Goal: Task Accomplishment & Management: Manage account settings

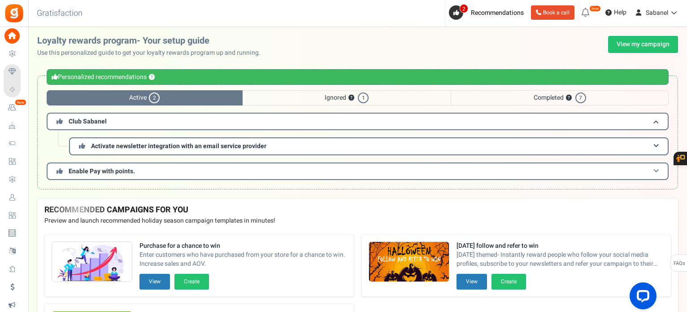
click at [106, 172] on span "Enable Pay with points." at bounding box center [102, 170] width 66 height 9
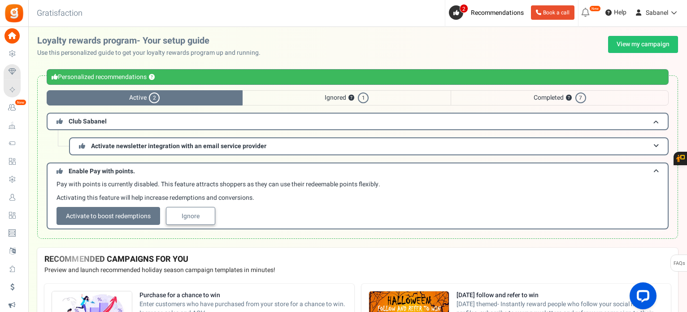
click at [194, 215] on link "Ignore" at bounding box center [190, 216] width 49 height 18
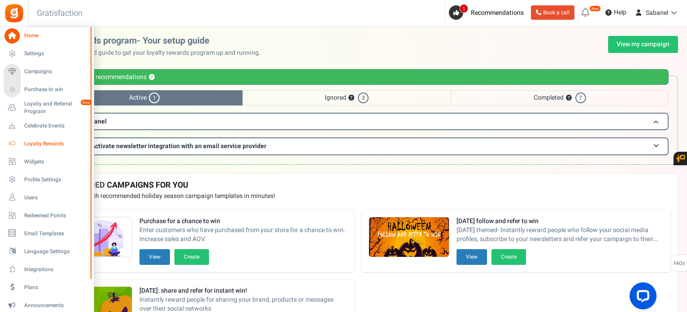
click at [52, 141] on span "Loyalty Rewards" at bounding box center [55, 144] width 63 height 8
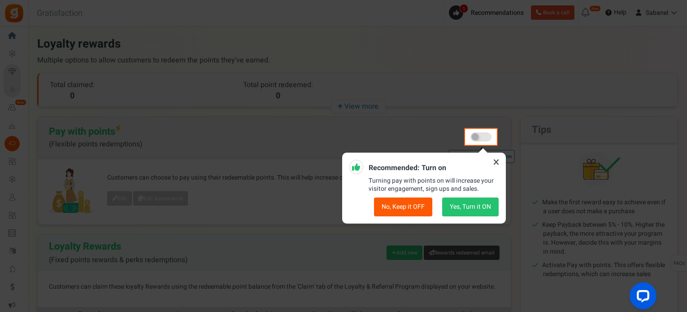
click at [418, 209] on button "No, Keep it OFF" at bounding box center [403, 206] width 58 height 19
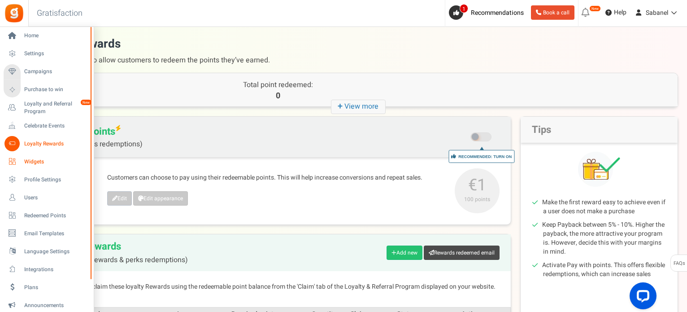
click at [40, 162] on span "Widgets" at bounding box center [55, 162] width 63 height 8
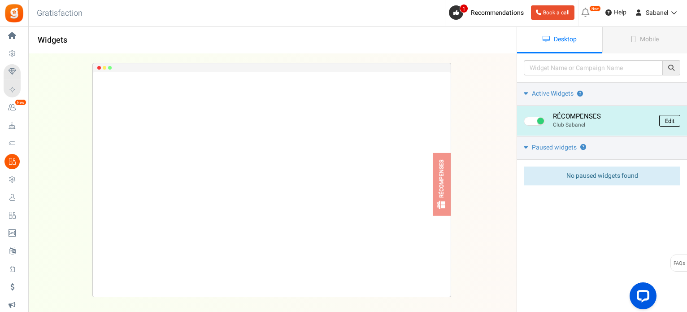
click at [672, 115] on link "Edit" at bounding box center [669, 121] width 21 height 12
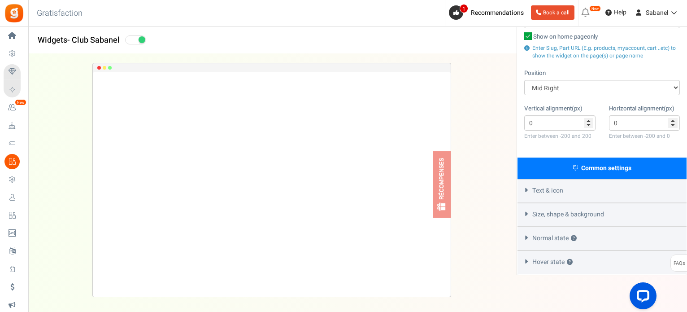
scroll to position [142, 0]
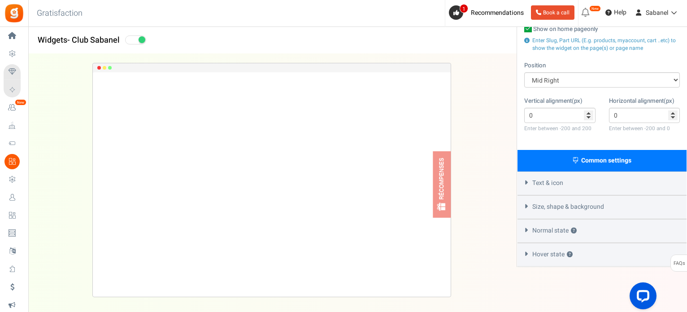
click at [594, 195] on div "Size, shape & background" at bounding box center [601, 207] width 169 height 24
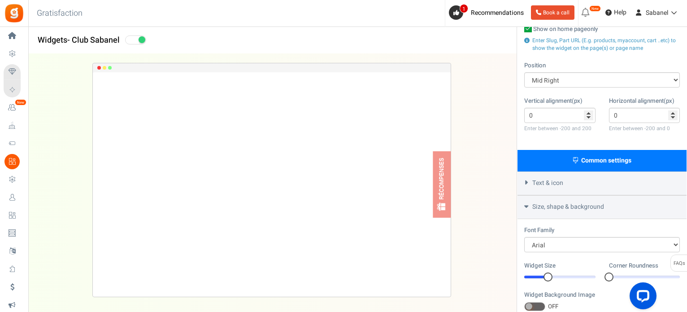
click at [601, 183] on div "Text & icon" at bounding box center [601, 183] width 169 height 24
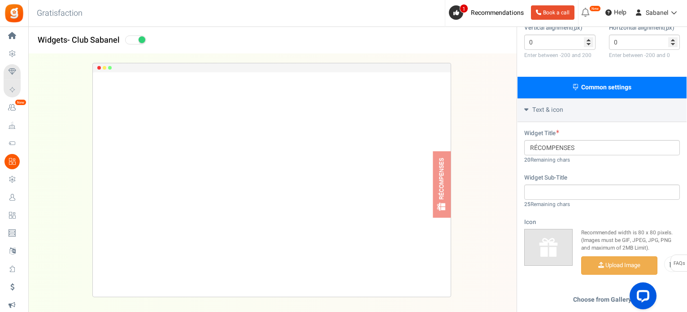
scroll to position [217, 0]
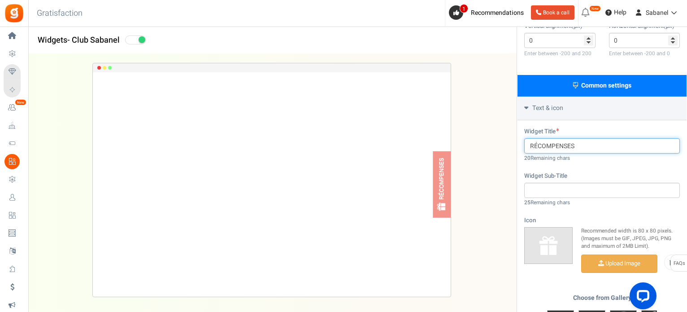
drag, startPoint x: 591, startPoint y: 152, endPoint x: 472, endPoint y: 159, distance: 119.5
click at [472, 159] on div "Widgets - Club Sabanel Desktop Mobile Back Save Please enter a widget name or c…" at bounding box center [357, 136] width 659 height 601
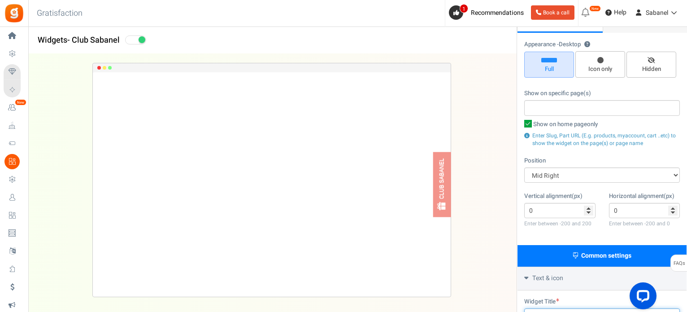
scroll to position [0, 0]
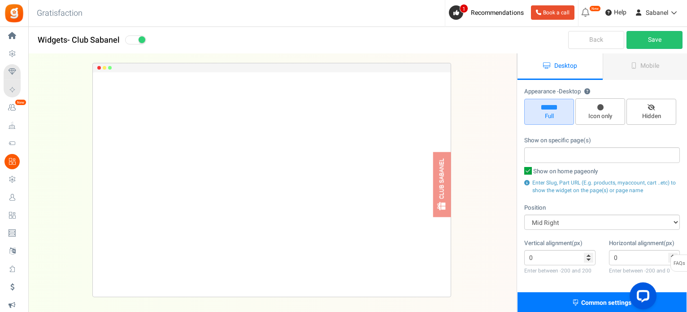
type input "CLUB SABANEL"
click at [653, 48] on div "Back Save" at bounding box center [601, 40] width 170 height 27
click at [653, 46] on link "Save" at bounding box center [654, 40] width 56 height 18
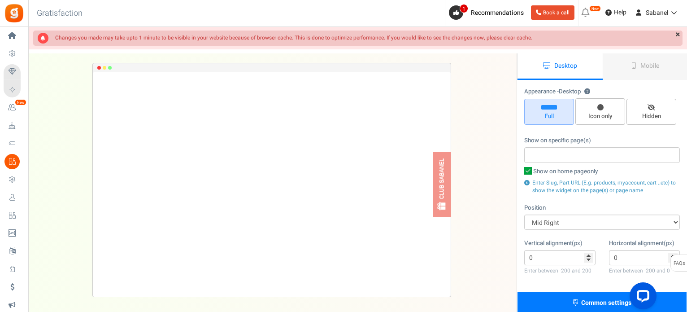
click at [579, 69] on link "Desktop" at bounding box center [559, 66] width 85 height 26
click at [640, 69] on span "Mobile" at bounding box center [649, 65] width 19 height 9
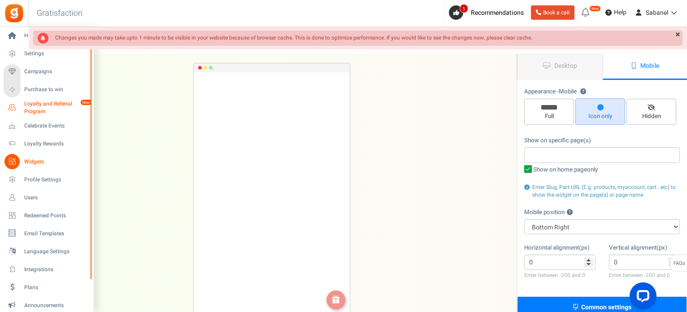
click at [42, 108] on span "Loyalty and Referral Program" at bounding box center [56, 107] width 65 height 15
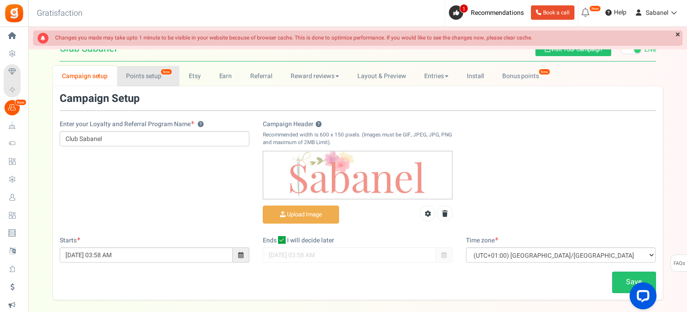
click at [151, 71] on link "Points setup New" at bounding box center [148, 76] width 62 height 20
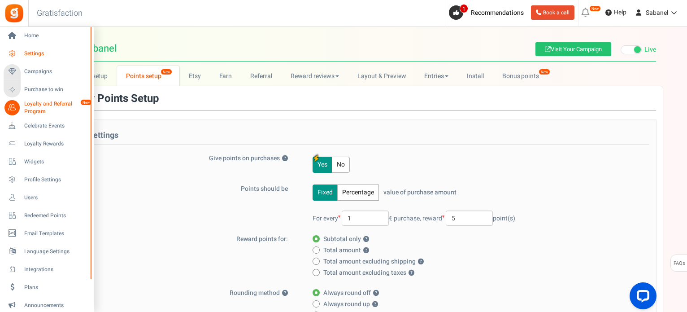
click at [38, 57] on span "Settings" at bounding box center [55, 54] width 63 height 8
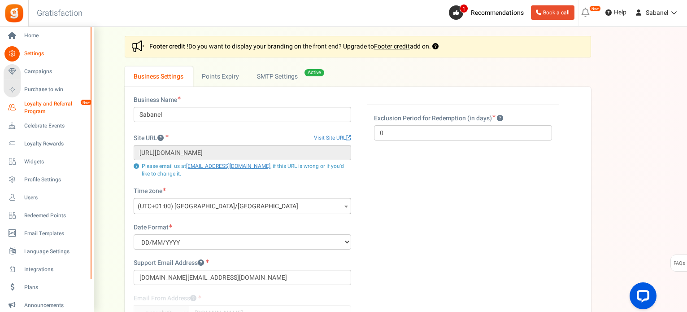
click at [50, 112] on span "Loyalty and Referral Program" at bounding box center [56, 107] width 65 height 15
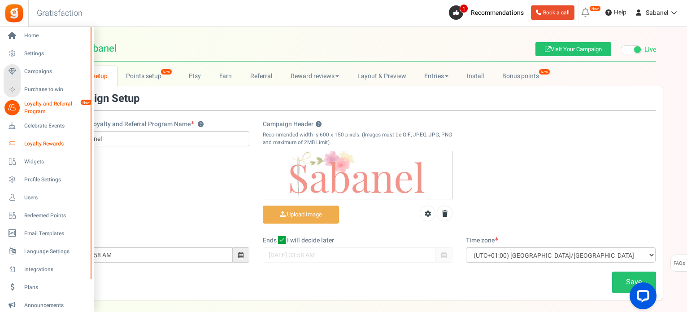
click at [31, 143] on span "Loyalty Rewards" at bounding box center [55, 144] width 63 height 8
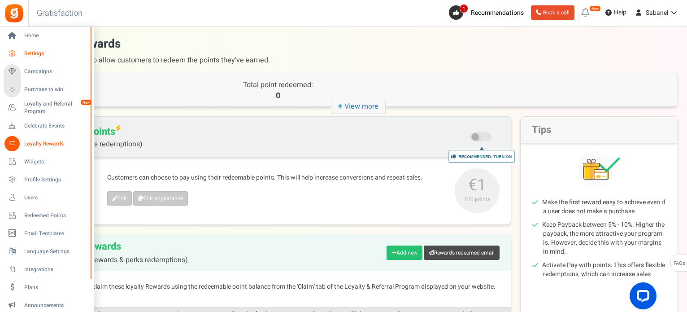
click at [39, 56] on span "Settings" at bounding box center [55, 54] width 63 height 8
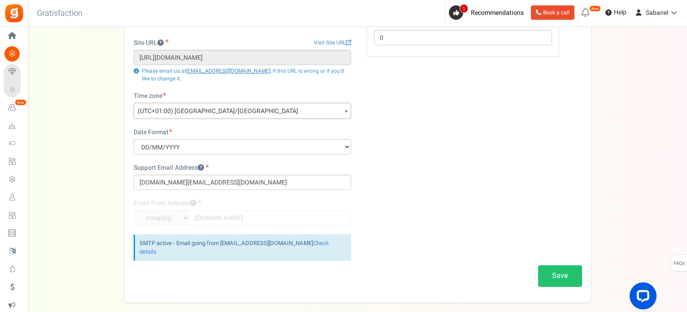
scroll to position [131, 0]
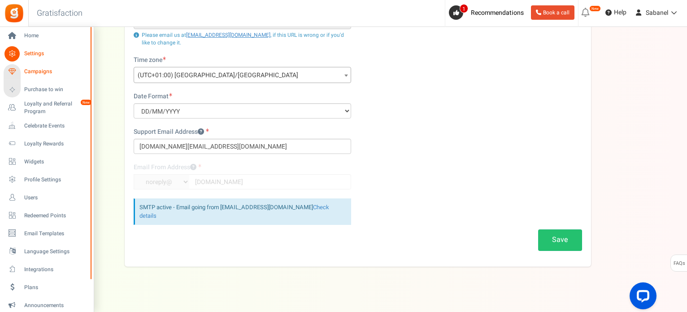
click at [45, 69] on span "Campaigns" at bounding box center [55, 72] width 63 height 8
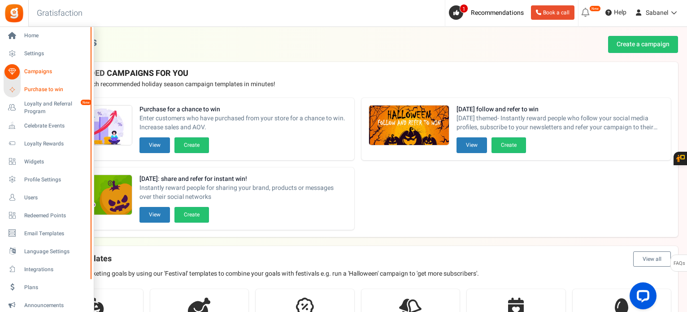
click at [35, 88] on span "Purchase to win" at bounding box center [55, 90] width 63 height 8
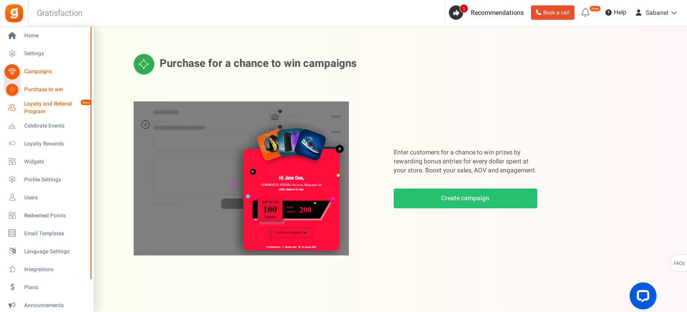
click at [35, 105] on span "Loyalty and Referral Program" at bounding box center [56, 107] width 65 height 15
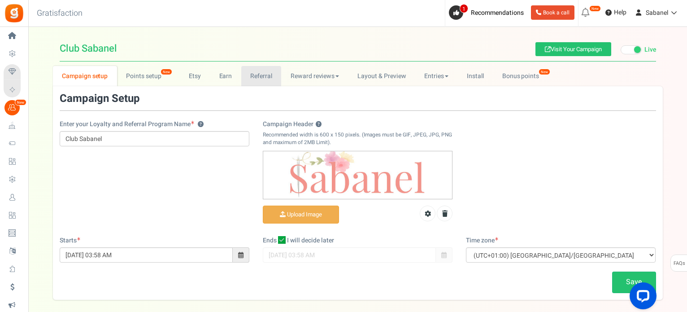
click at [265, 75] on link "Referral" at bounding box center [261, 76] width 40 height 20
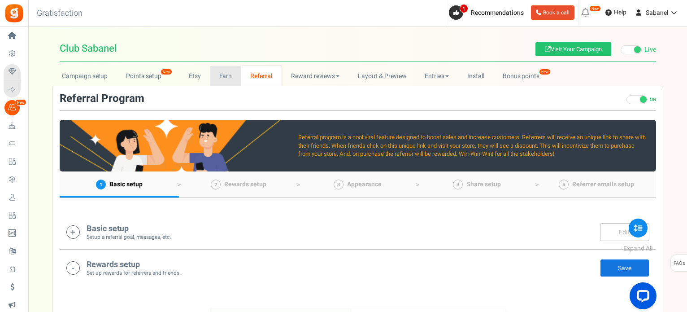
click at [230, 68] on link "Earn" at bounding box center [225, 76] width 31 height 20
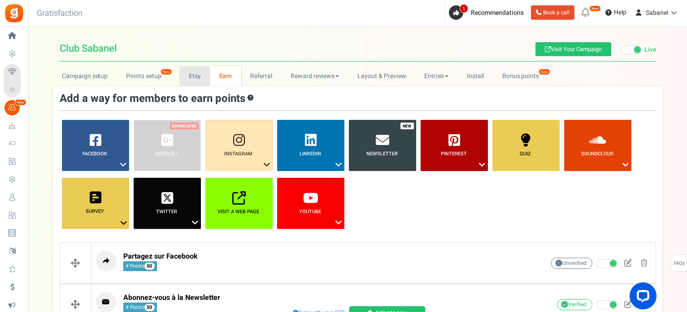
click at [200, 71] on link "Etsy" at bounding box center [194, 76] width 30 height 20
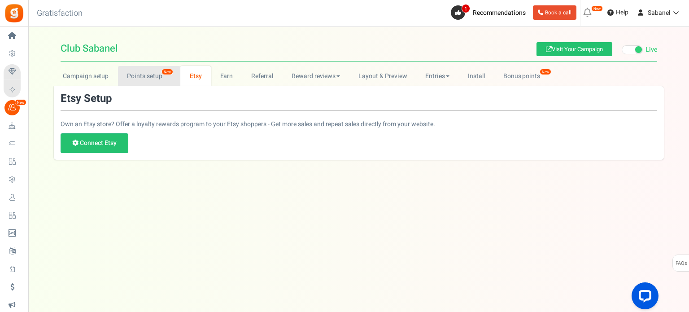
click at [149, 75] on link "Points setup New" at bounding box center [149, 76] width 62 height 20
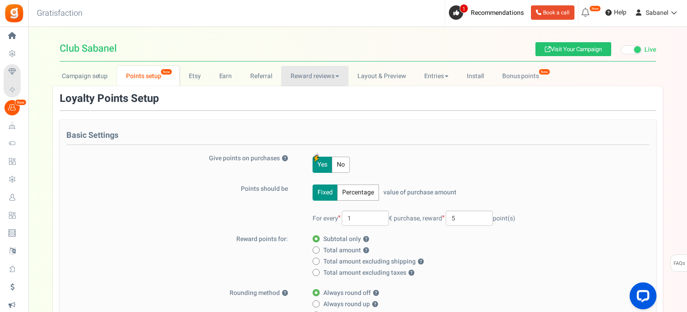
click at [291, 72] on link "Reward reviews" at bounding box center [314, 76] width 67 height 20
click at [377, 70] on link "Layout & Preview" at bounding box center [381, 76] width 67 height 20
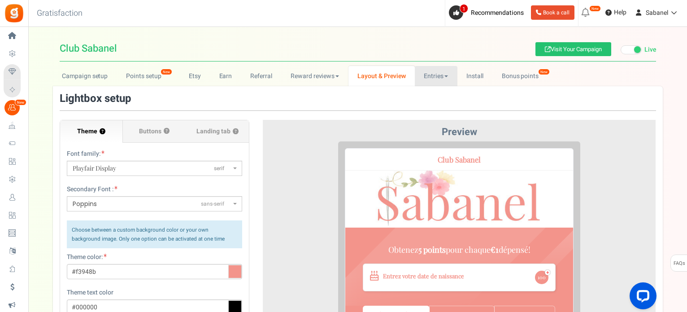
click at [445, 71] on link "Entries" at bounding box center [436, 76] width 43 height 20
click at [431, 89] on link "Entries" at bounding box center [451, 95] width 72 height 13
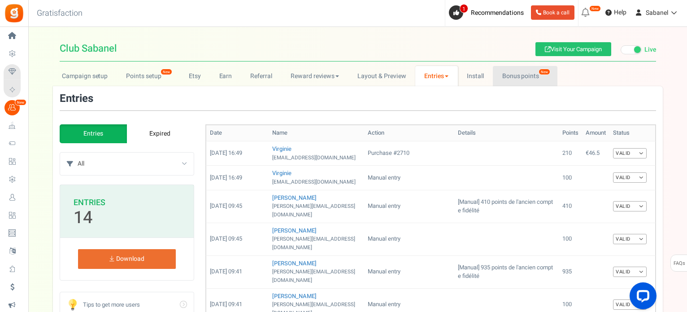
click at [512, 82] on link "Bonus points New" at bounding box center [525, 76] width 64 height 20
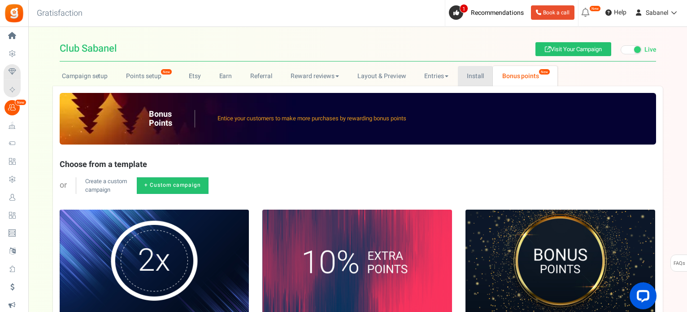
click at [474, 78] on link "Install" at bounding box center [475, 76] width 35 height 20
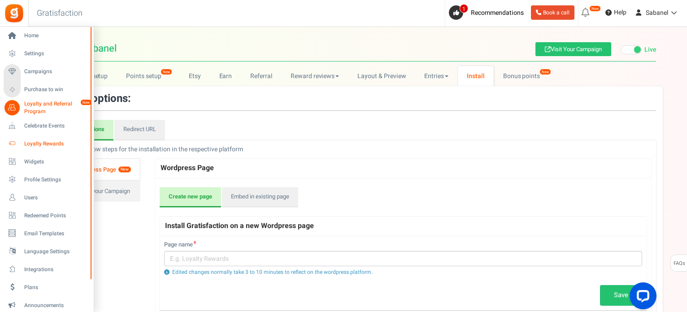
click at [29, 145] on span "Loyalty Rewards" at bounding box center [55, 144] width 63 height 8
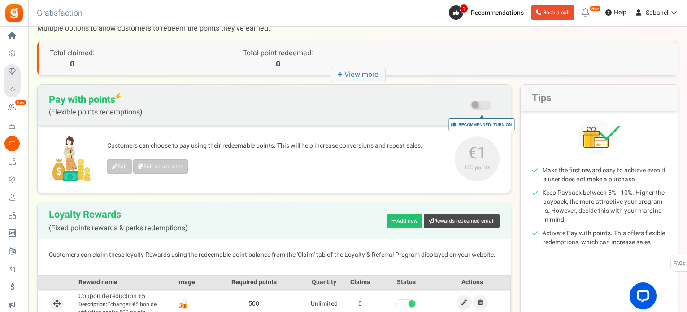
scroll to position [30, 0]
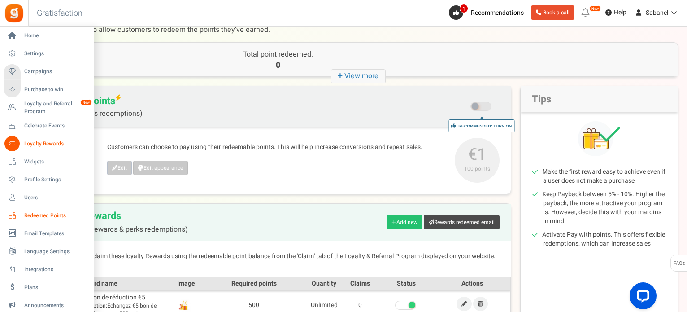
click at [41, 212] on span "Redeemed Points" at bounding box center [55, 216] width 63 height 8
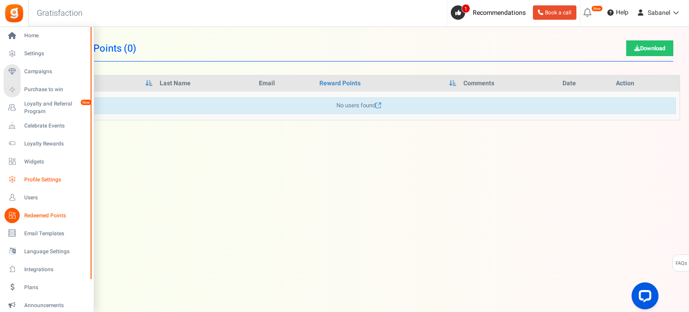
click at [27, 179] on span "Profile Settings" at bounding box center [55, 180] width 63 height 8
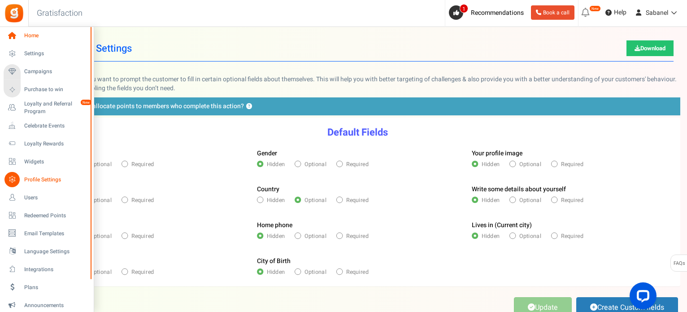
click at [27, 30] on link "Home" at bounding box center [47, 35] width 86 height 15
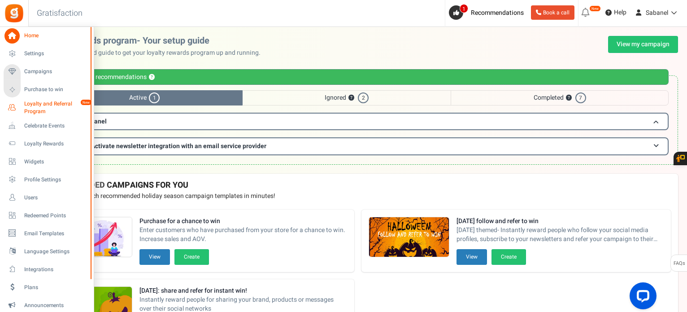
click at [38, 104] on span "Loyalty and Referral Program" at bounding box center [56, 107] width 65 height 15
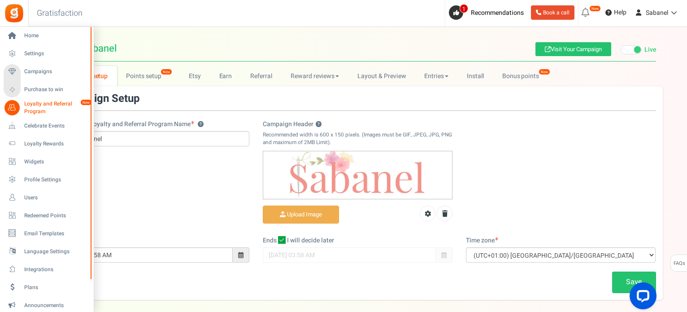
click at [38, 104] on div "Campaign setup Points setup New Etsy Earn Referral Reward reviews WOO LOOX Judg…" at bounding box center [357, 183] width 659 height 234
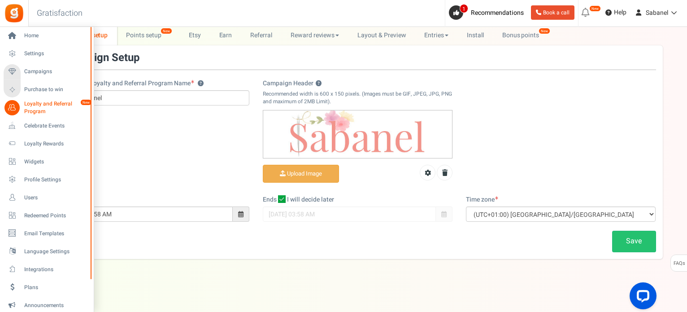
scroll to position [41, 0]
click at [50, 173] on link "Profile Settings" at bounding box center [47, 179] width 86 height 15
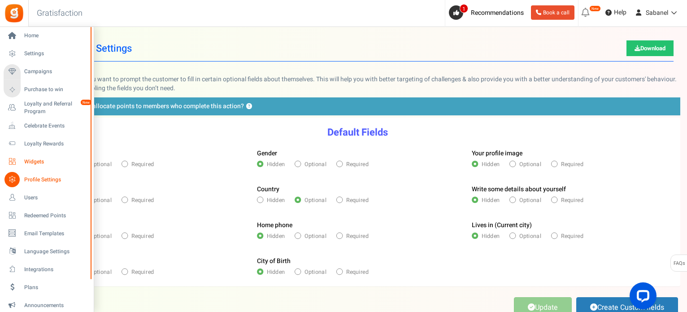
click at [43, 158] on span "Widgets" at bounding box center [55, 162] width 63 height 8
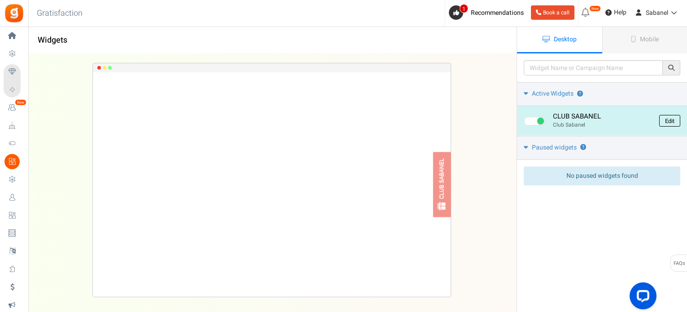
click at [667, 121] on link "Edit" at bounding box center [669, 121] width 21 height 12
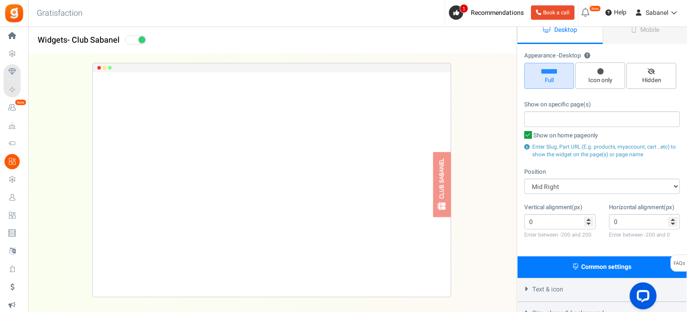
scroll to position [54, 0]
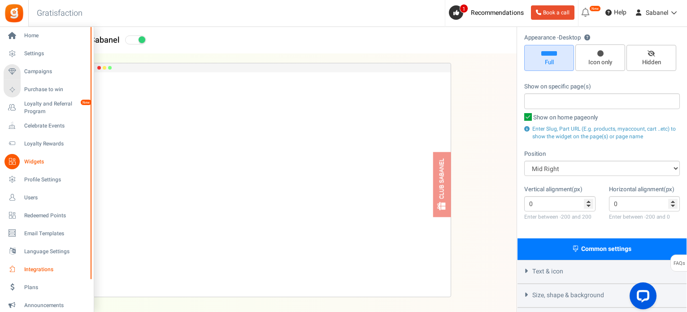
click at [39, 271] on span "Integrations" at bounding box center [55, 269] width 63 height 8
click at [34, 127] on span "Celebrate Events" at bounding box center [55, 126] width 63 height 8
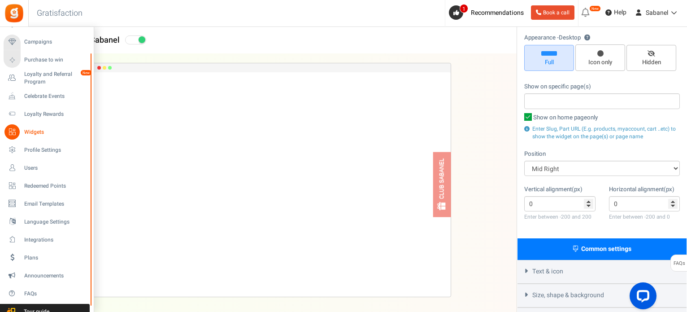
click at [95, 298] on div "Home Settings Campaigns Purchase to win Loyalty and Referral Program New Celebr…" at bounding box center [343, 186] width 687 height 427
click at [33, 106] on link "Loyalty Rewards" at bounding box center [47, 113] width 86 height 15
click at [37, 113] on span "Loyalty Rewards" at bounding box center [55, 114] width 63 height 8
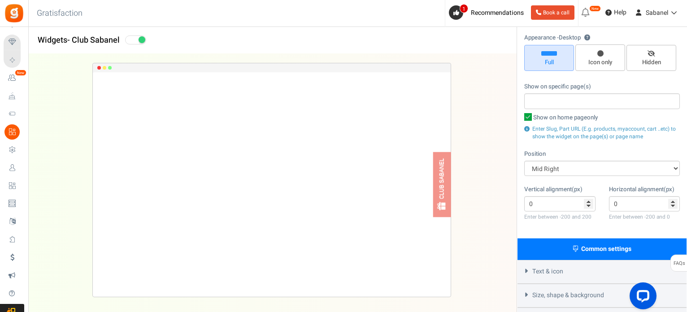
click at [13, 13] on img at bounding box center [14, 13] width 20 height 20
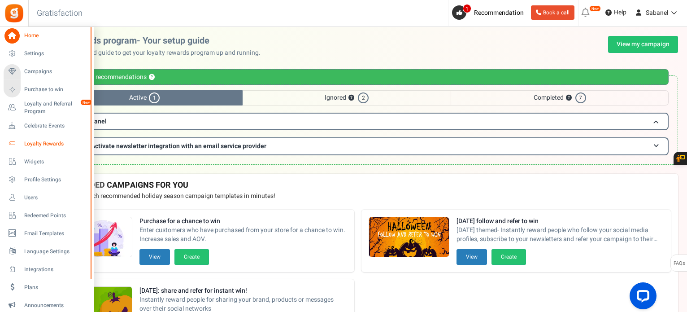
click at [47, 147] on span "Loyalty Rewards" at bounding box center [55, 144] width 63 height 8
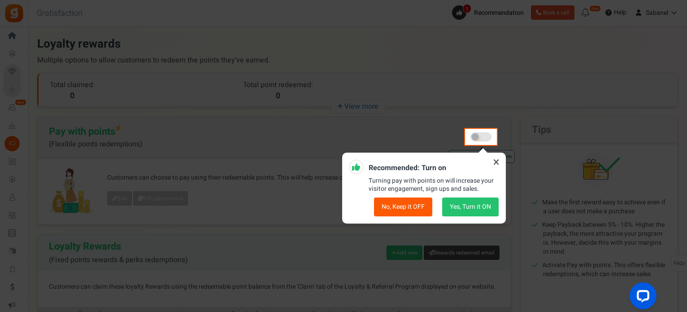
click at [418, 209] on button "No, Keep it OFF" at bounding box center [403, 206] width 58 height 19
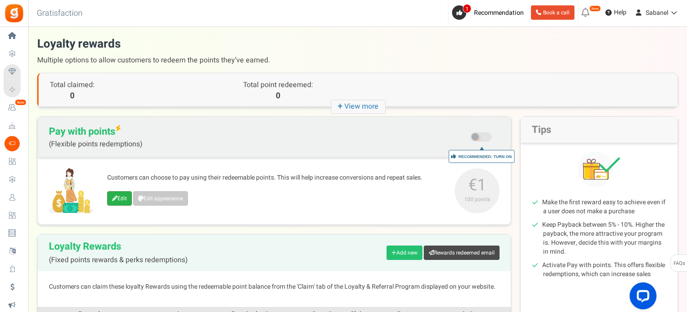
click at [117, 199] on link "Edit" at bounding box center [119, 198] width 25 height 14
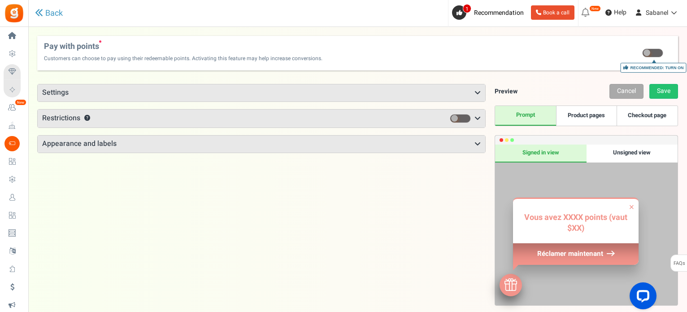
click at [593, 121] on link "Product pages" at bounding box center [586, 116] width 61 height 20
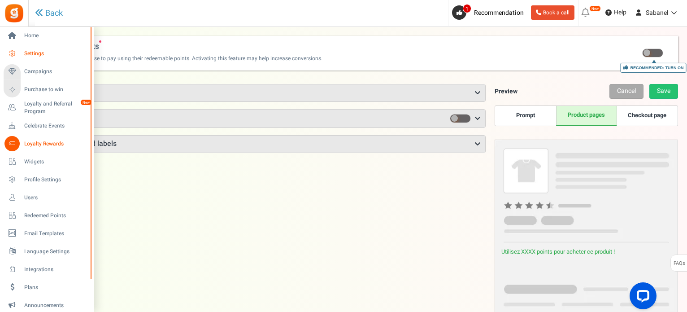
click at [21, 54] on link "Settings" at bounding box center [47, 53] width 86 height 15
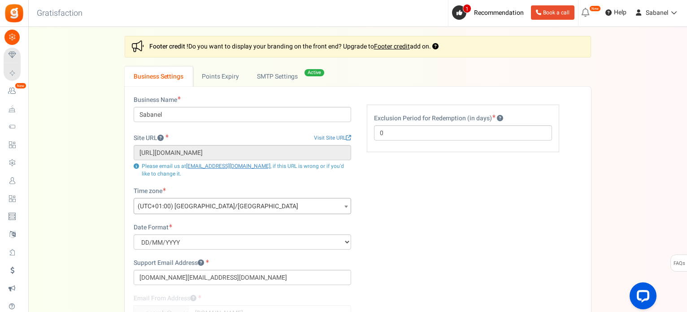
click at [100, 52] on div "Settings In this section you will setup your business details and points expiry…" at bounding box center [357, 216] width 641 height 361
click at [619, 10] on span "Help" at bounding box center [618, 12] width 15 height 9
click at [90, 94] on div "Settings In this section you will setup your business details and points expiry…" at bounding box center [357, 216] width 641 height 361
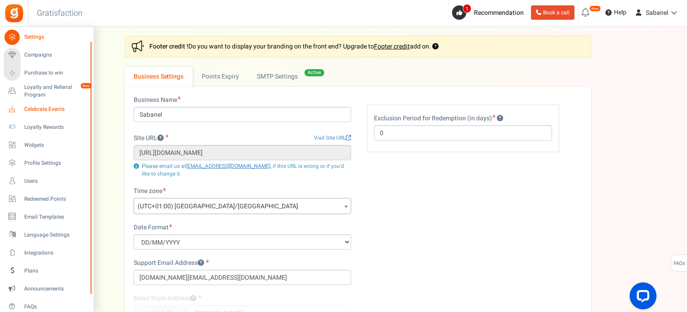
click at [31, 110] on span "Celebrate Events" at bounding box center [55, 109] width 63 height 8
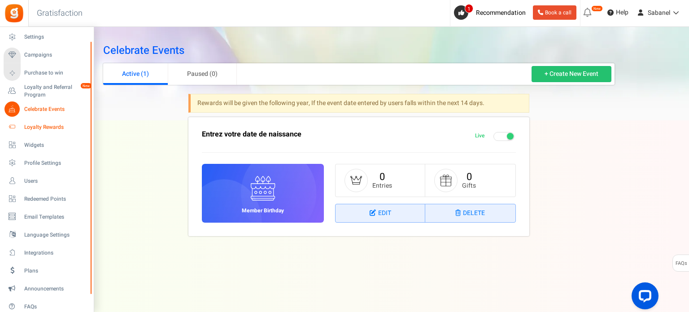
click at [27, 125] on span "Loyalty Rewards" at bounding box center [55, 127] width 63 height 8
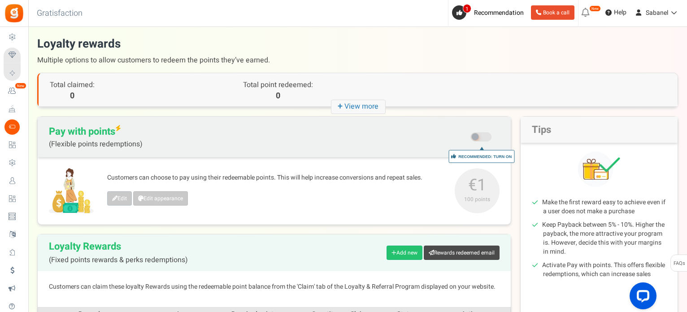
click at [346, 103] on icon "+ View more" at bounding box center [358, 107] width 55 height 14
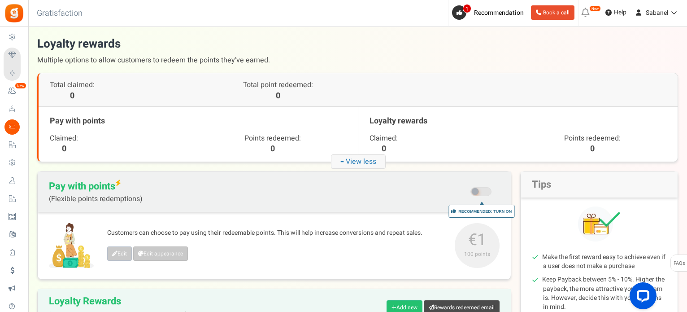
click at [360, 156] on icon "- View less" at bounding box center [358, 161] width 55 height 14
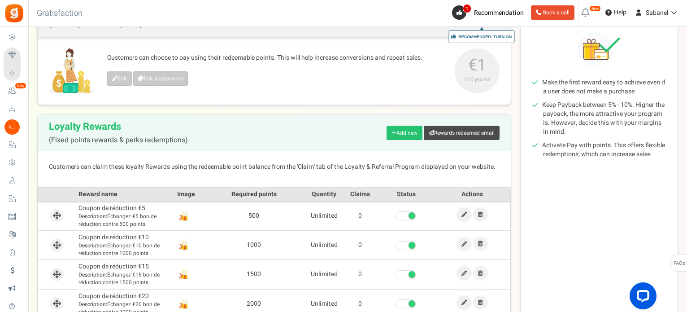
scroll to position [189, 0]
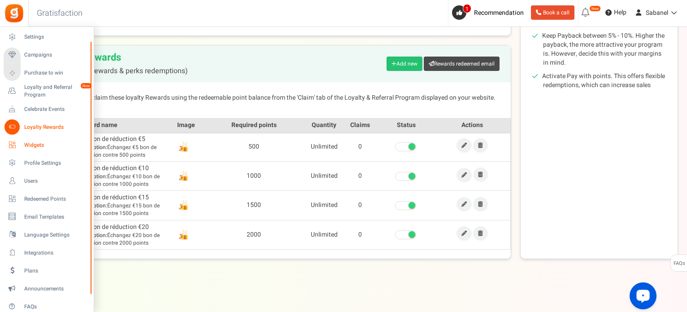
click at [37, 144] on span "Widgets" at bounding box center [55, 145] width 63 height 8
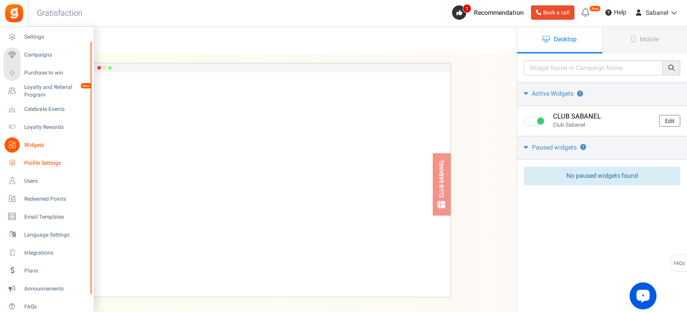
click at [26, 161] on span "Profile Settings" at bounding box center [55, 163] width 63 height 8
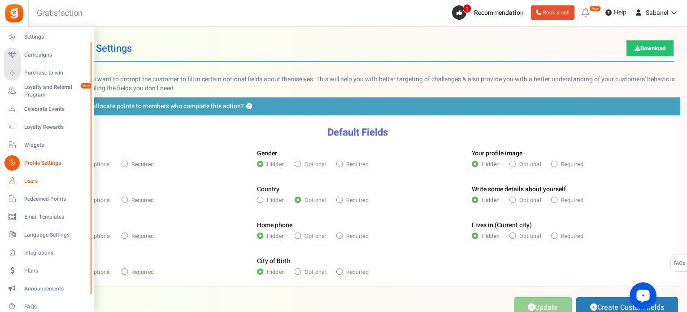
click at [30, 178] on span "Users" at bounding box center [55, 181] width 63 height 8
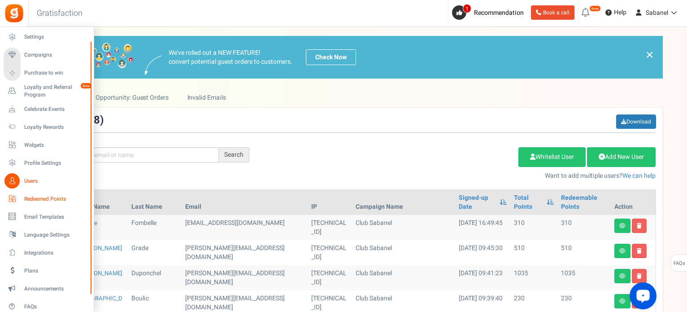
click at [32, 197] on span "Redeemed Points" at bounding box center [55, 199] width 63 height 8
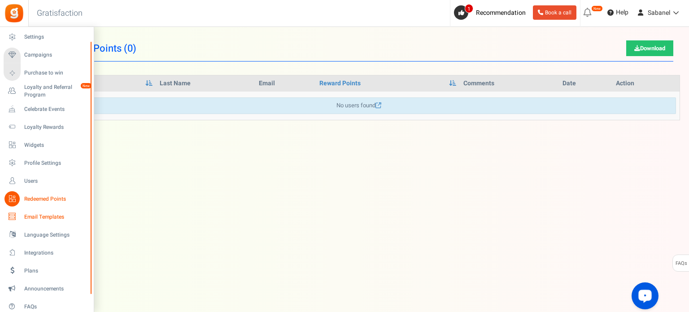
click at [33, 213] on span "Email Templates" at bounding box center [55, 217] width 63 height 8
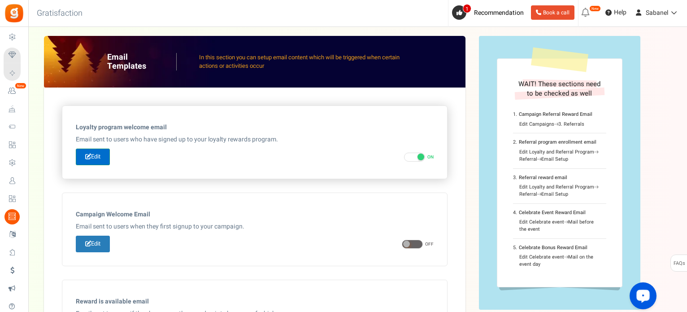
click at [107, 154] on link "Edit" at bounding box center [93, 156] width 34 height 17
type input "Bienvenue dans le [[Loyalty Program Name]]"
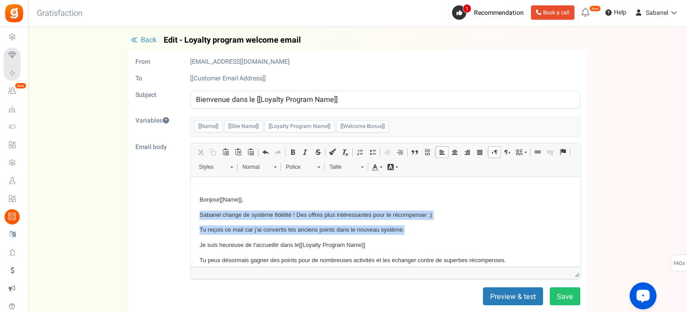
drag, startPoint x: 413, startPoint y: 230, endPoint x: 200, endPoint y: 217, distance: 212.9
click at [200, 217] on body "​ Bonjour [[Name]] , Sabanel change de système fidélité ! Des offres plus intér…" at bounding box center [385, 262] width 372 height 155
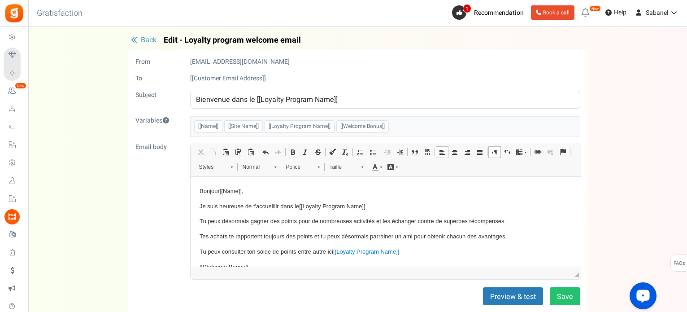
scroll to position [11, 0]
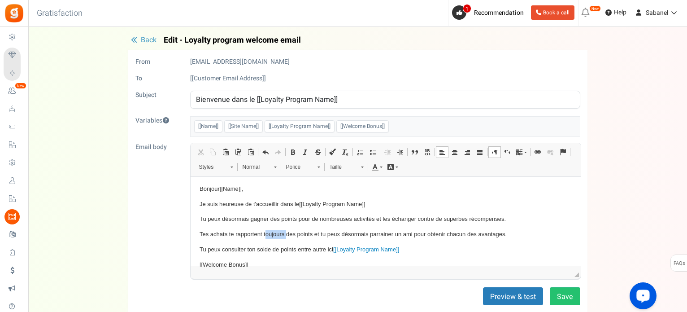
drag, startPoint x: 285, startPoint y: 237, endPoint x: 264, endPoint y: 237, distance: 21.1
click at [264, 237] on p "Tes achats te rapportent toujours des points et tu peux désormais parrainer un …" at bounding box center [385, 233] width 372 height 9
drag, startPoint x: 343, startPoint y: 233, endPoint x: 320, endPoint y: 233, distance: 23.3
click at [320, 233] on p "Tes achats te rapportent des points et tu peux désormais parrainer un ami pour …" at bounding box center [385, 233] width 372 height 9
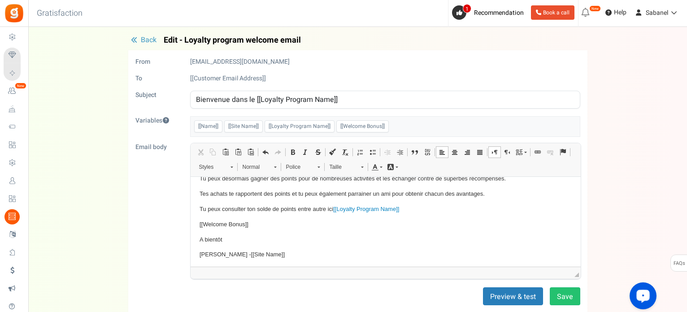
scroll to position [53, 0]
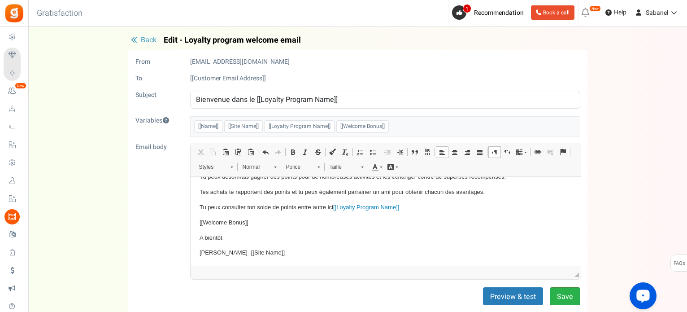
click at [560, 295] on button "Save" at bounding box center [565, 296] width 30 height 18
click at [149, 42] on span "Back" at bounding box center [149, 40] width 16 height 11
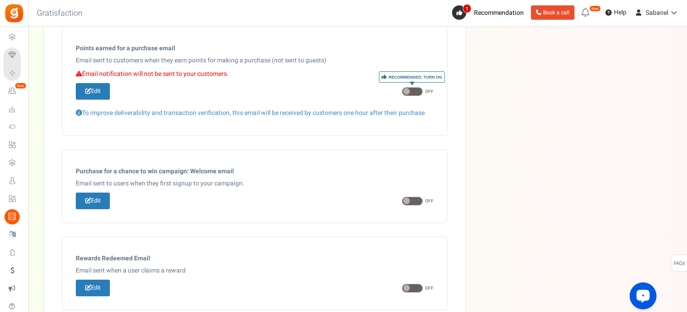
scroll to position [516, 0]
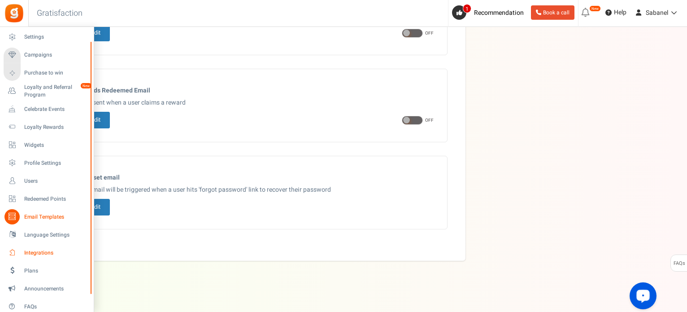
click at [35, 253] on span "Integrations" at bounding box center [55, 253] width 63 height 8
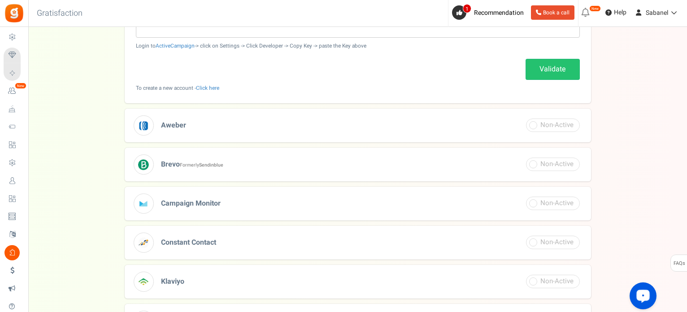
scroll to position [237, 0]
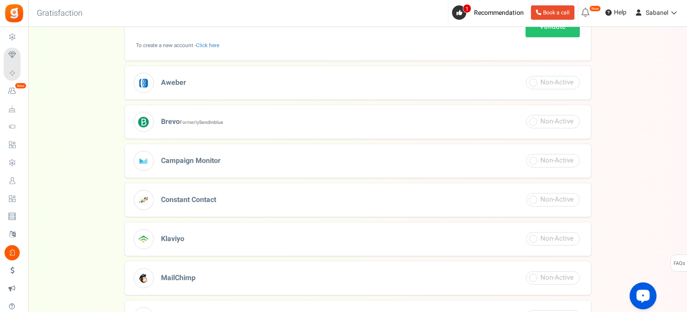
click at [281, 121] on h3 "Brevo Formerly Sendinblue" at bounding box center [358, 122] width 466 height 34
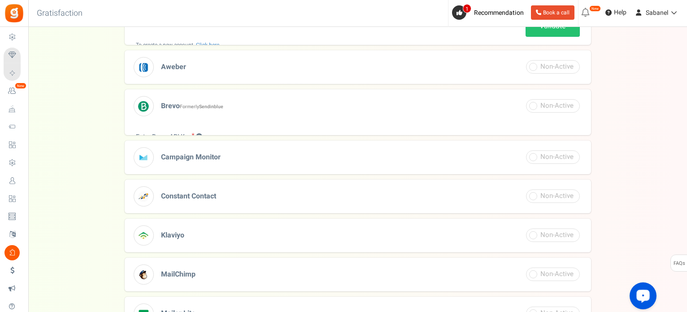
scroll to position [168, 0]
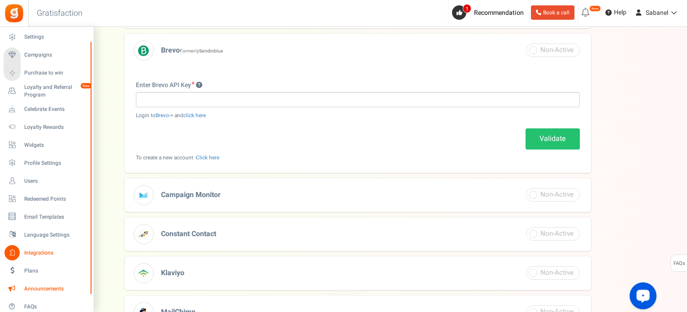
click at [39, 290] on span "Announcements" at bounding box center [55, 289] width 63 height 8
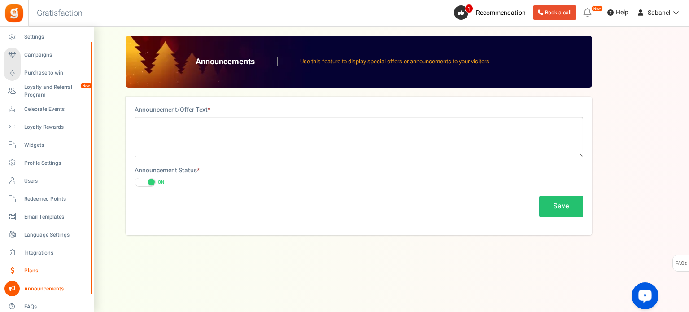
click at [31, 270] on span "Plans" at bounding box center [55, 271] width 63 height 8
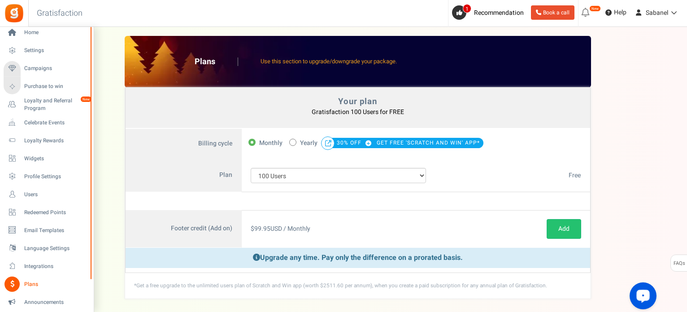
click at [91, 180] on div at bounding box center [90, 153] width 5 height 252
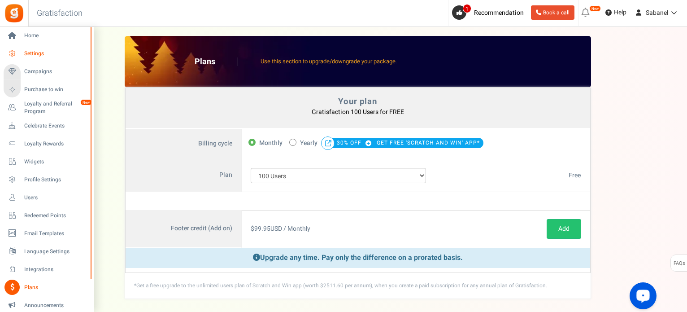
click at [27, 55] on span "Settings" at bounding box center [55, 54] width 63 height 8
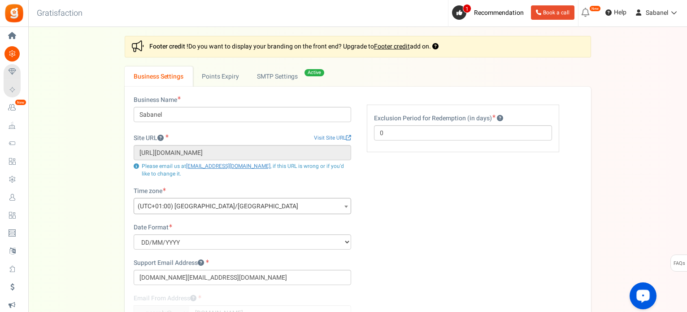
click at [115, 107] on div "Settings In this section you will setup your business details and points expiry…" at bounding box center [357, 216] width 641 height 361
click at [228, 82] on link "Points Expiry" at bounding box center [220, 76] width 55 height 20
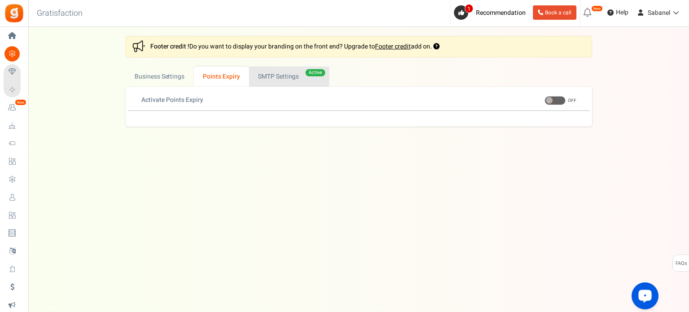
click at [271, 82] on link "Active SMTP Settings" at bounding box center [289, 76] width 80 height 20
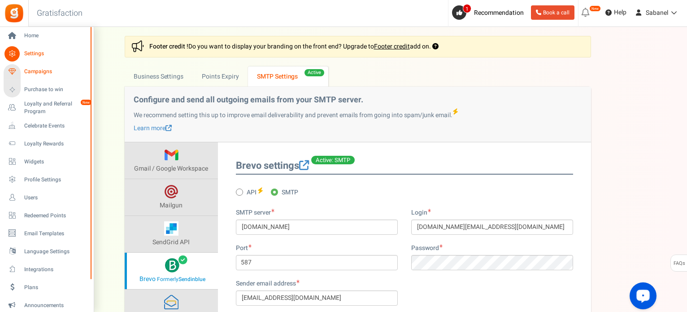
click at [43, 70] on span "Campaigns" at bounding box center [55, 72] width 63 height 8
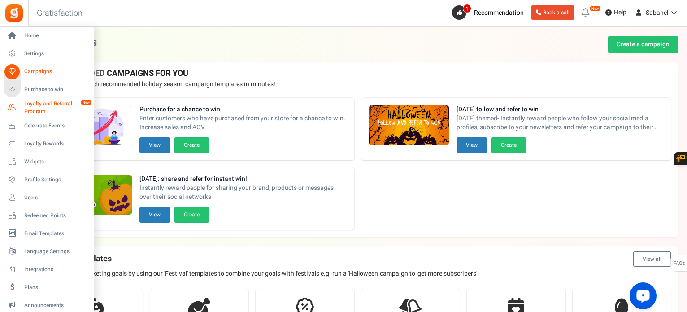
click at [35, 103] on span "Loyalty and Referral Program" at bounding box center [56, 107] width 65 height 15
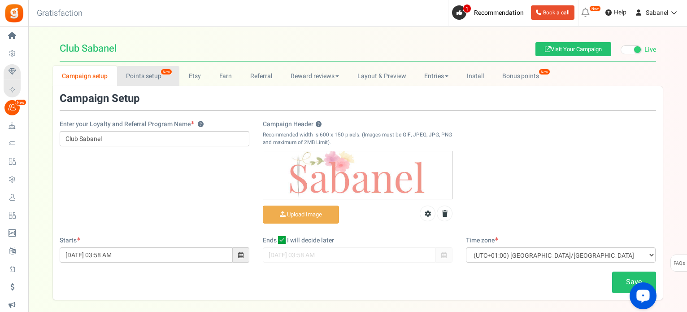
click at [131, 73] on link "Points setup New" at bounding box center [148, 76] width 62 height 20
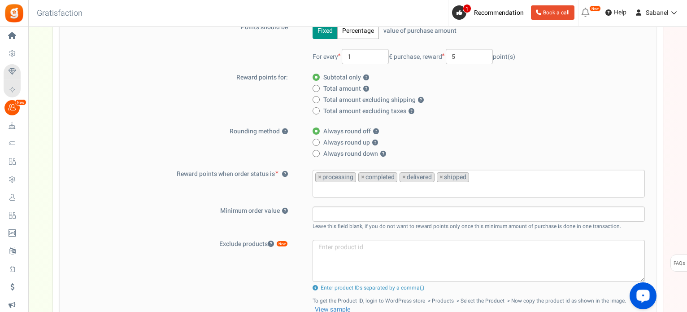
scroll to position [179, 0]
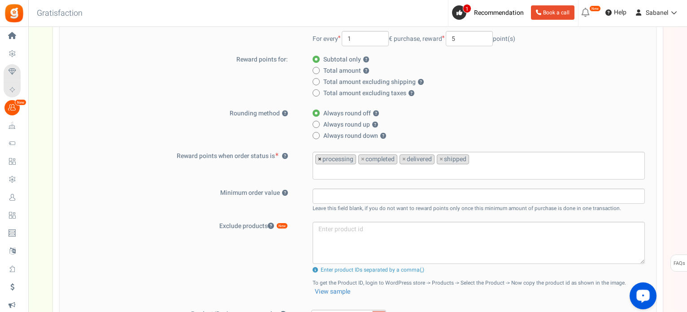
click at [318, 158] on span "×" at bounding box center [320, 159] width 4 height 9
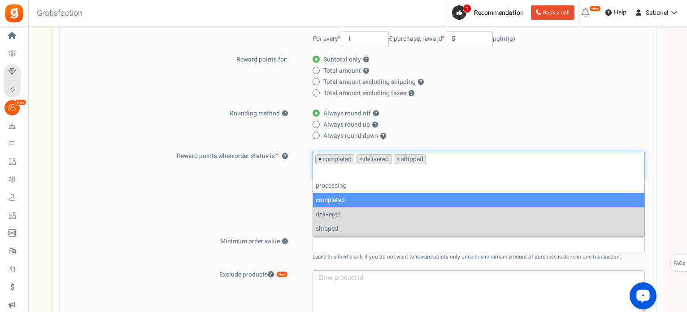
click at [318, 160] on span "×" at bounding box center [320, 159] width 4 height 9
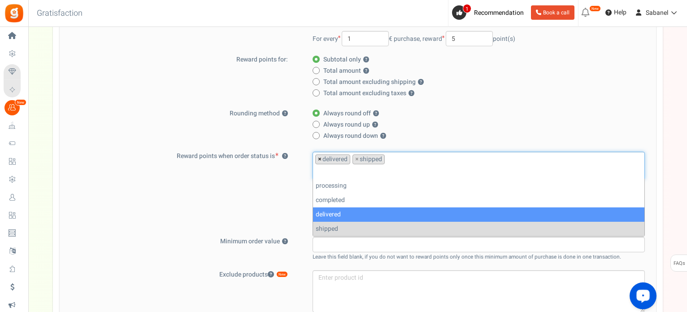
click at [319, 157] on span "×" at bounding box center [320, 159] width 4 height 9
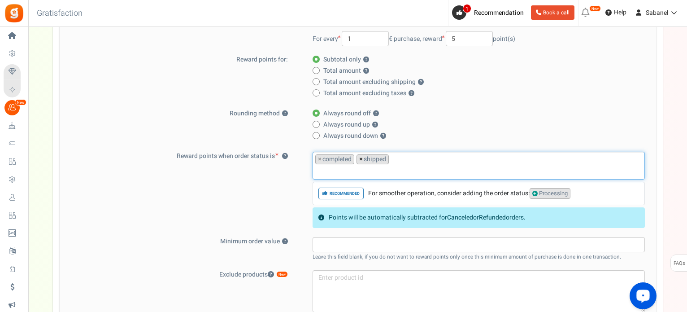
click at [361, 159] on span "×" at bounding box center [361, 159] width 4 height 9
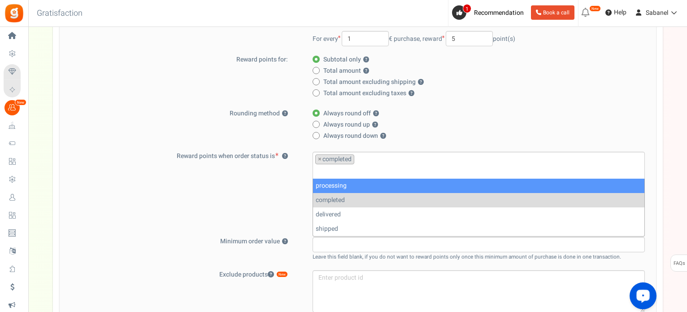
select select "processing"
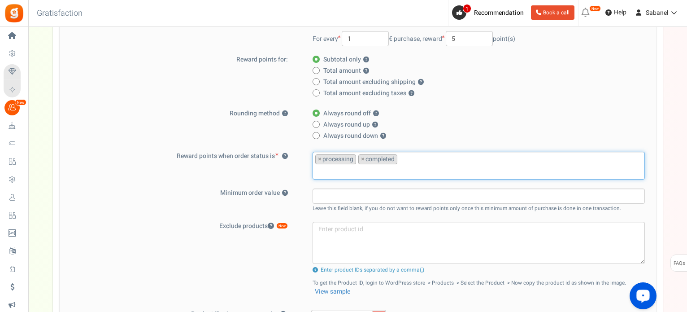
click at [280, 176] on div "Reward points when order status is ? processing completed delivered shipped × p…" at bounding box center [357, 166] width 583 height 28
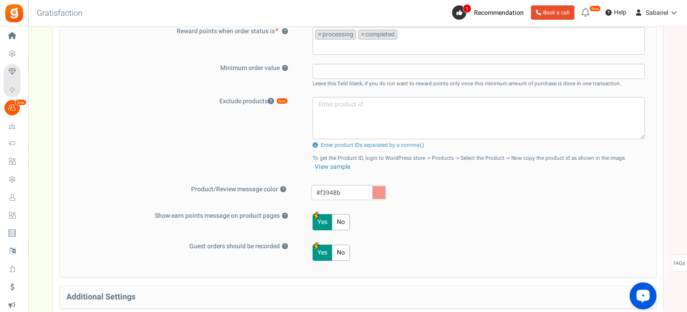
scroll to position [305, 0]
click at [338, 218] on button "No" at bounding box center [341, 221] width 18 height 16
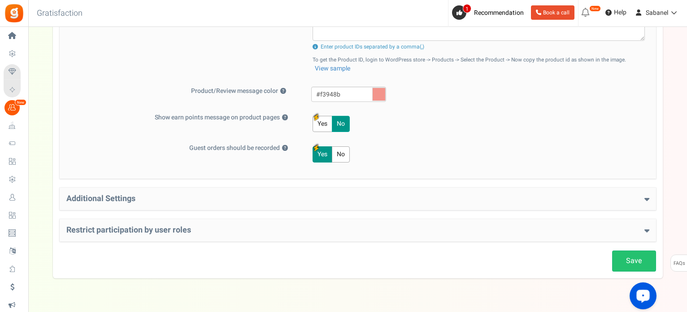
scroll to position [421, 0]
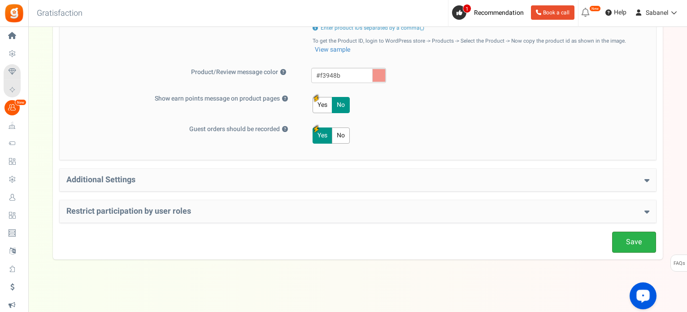
click at [637, 240] on link "Save" at bounding box center [634, 241] width 44 height 21
